Goal: Information Seeking & Learning: Learn about a topic

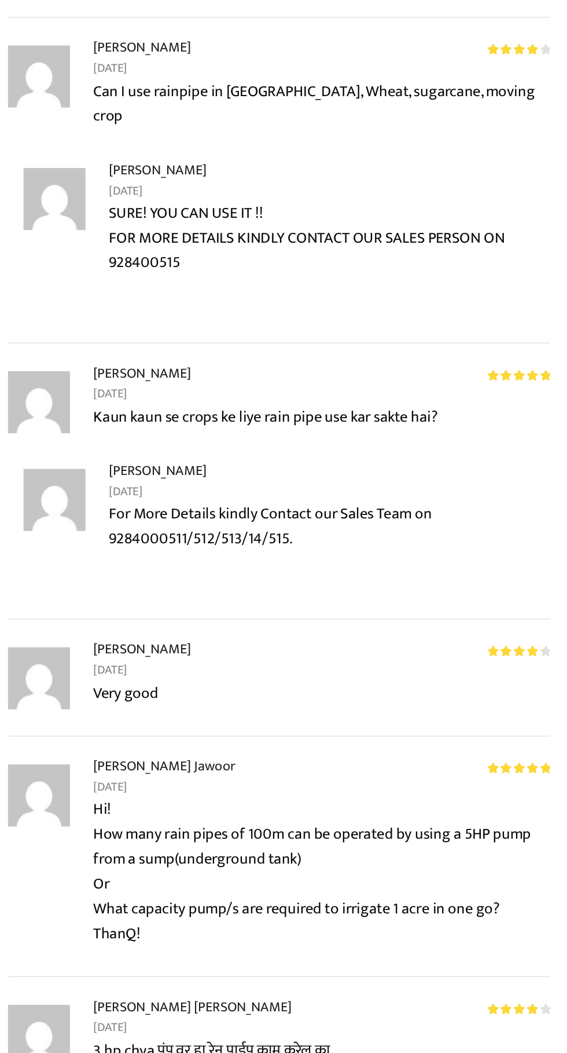
scroll to position [6714, 0]
